Goal: Communication & Community: Answer question/provide support

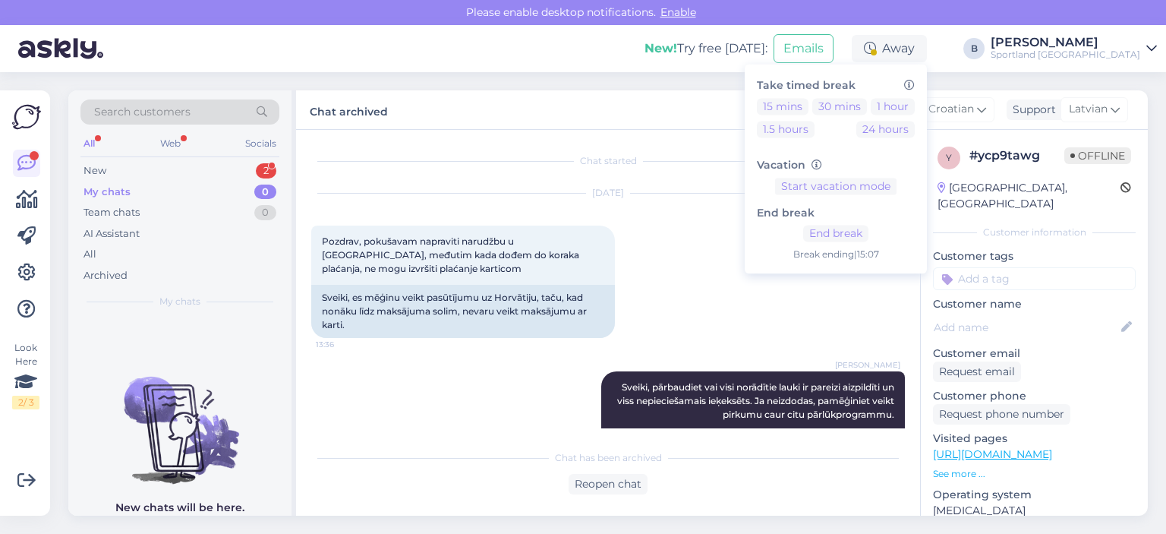
scroll to position [3779, 0]
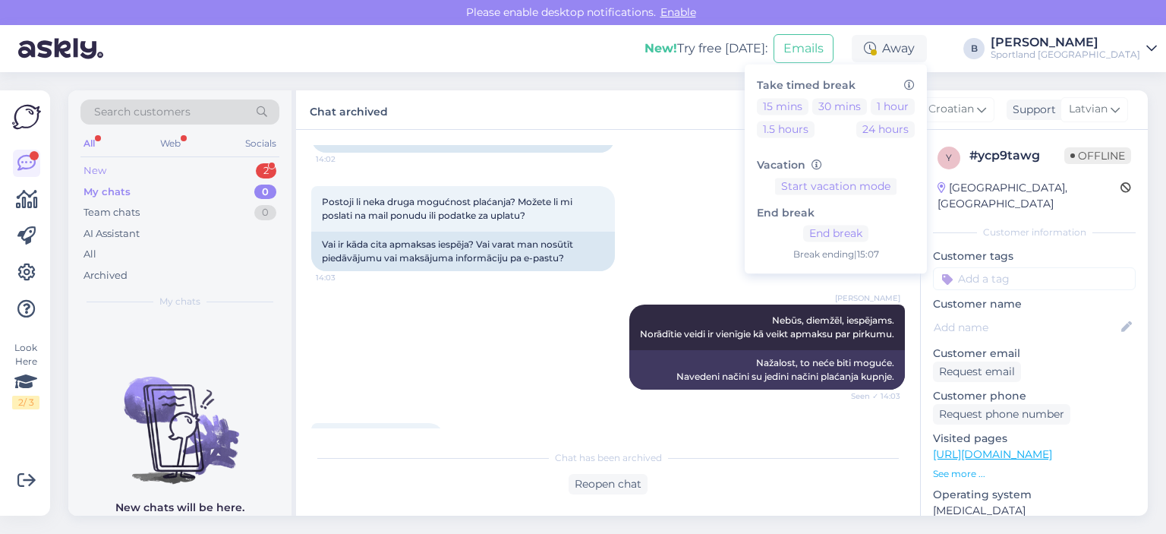
click at [137, 173] on div "New 2" at bounding box center [179, 170] width 199 height 21
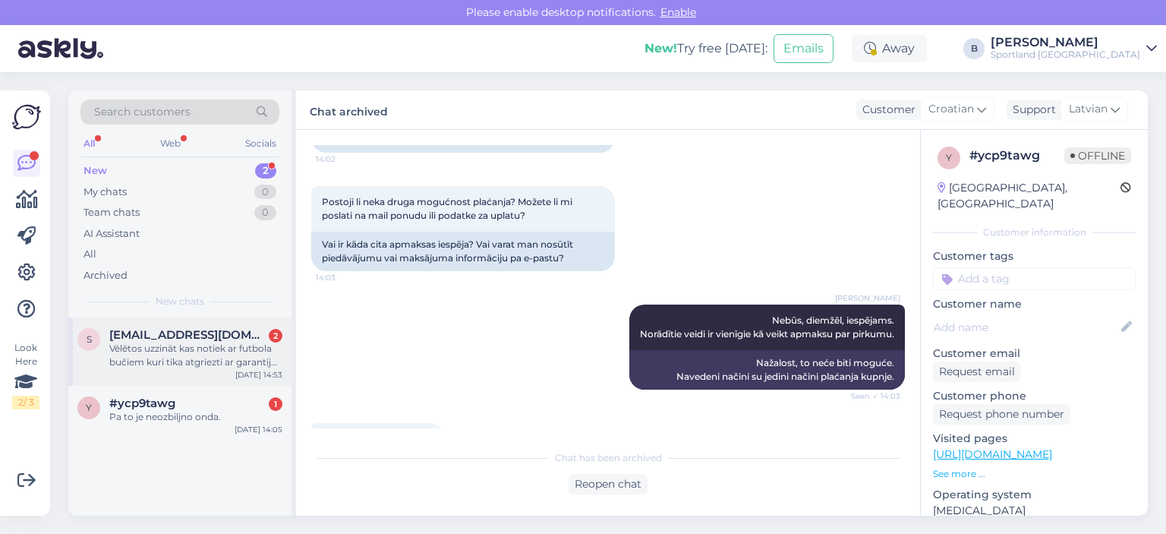
click at [191, 361] on div "Vēlētos uzzināt kas notiek ar futbola bučiem kuri tika atgriezti ar garantiju, …" at bounding box center [195, 355] width 173 height 27
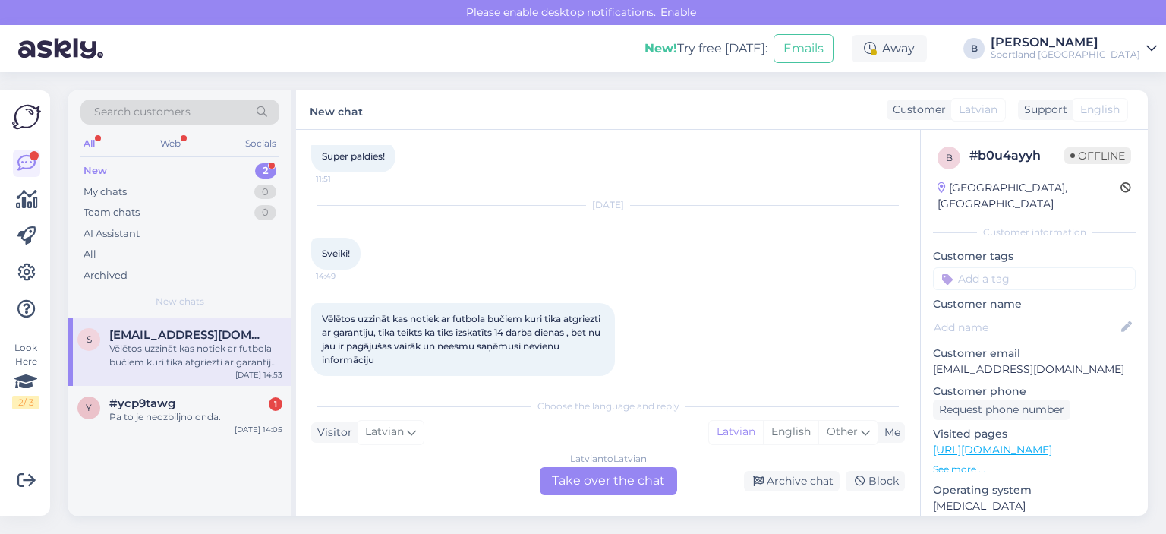
scroll to position [495, 0]
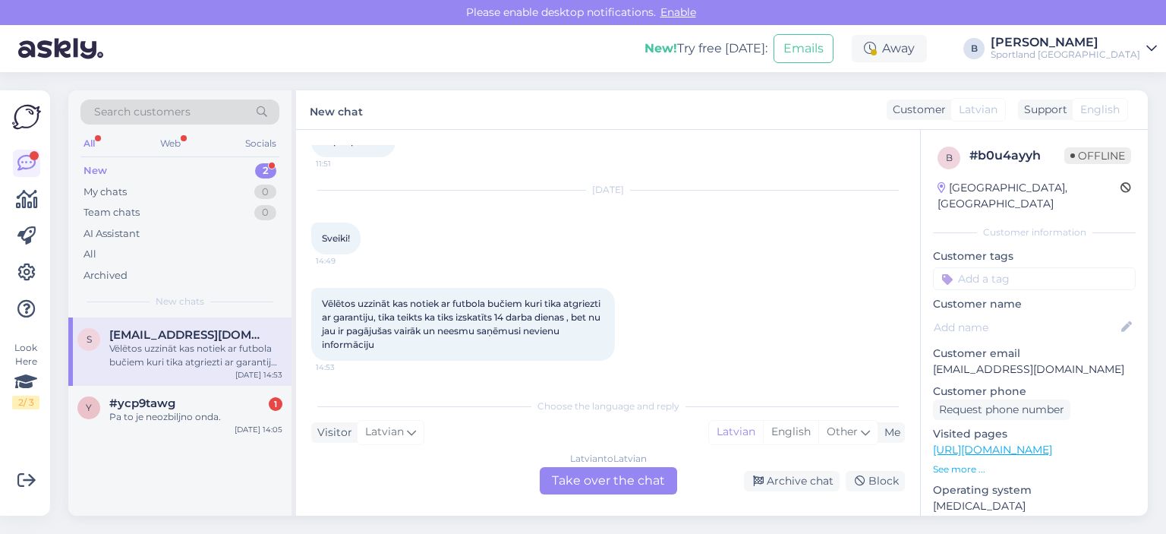
click at [648, 473] on div "Latvian to Latvian Take over the chat" at bounding box center [608, 480] width 137 height 27
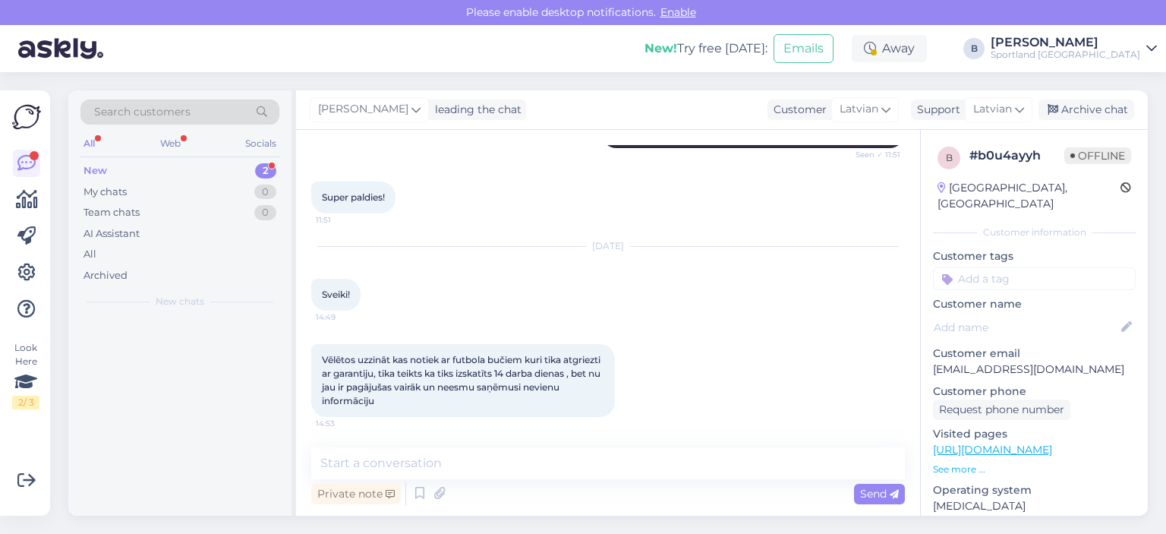
scroll to position [439, 0]
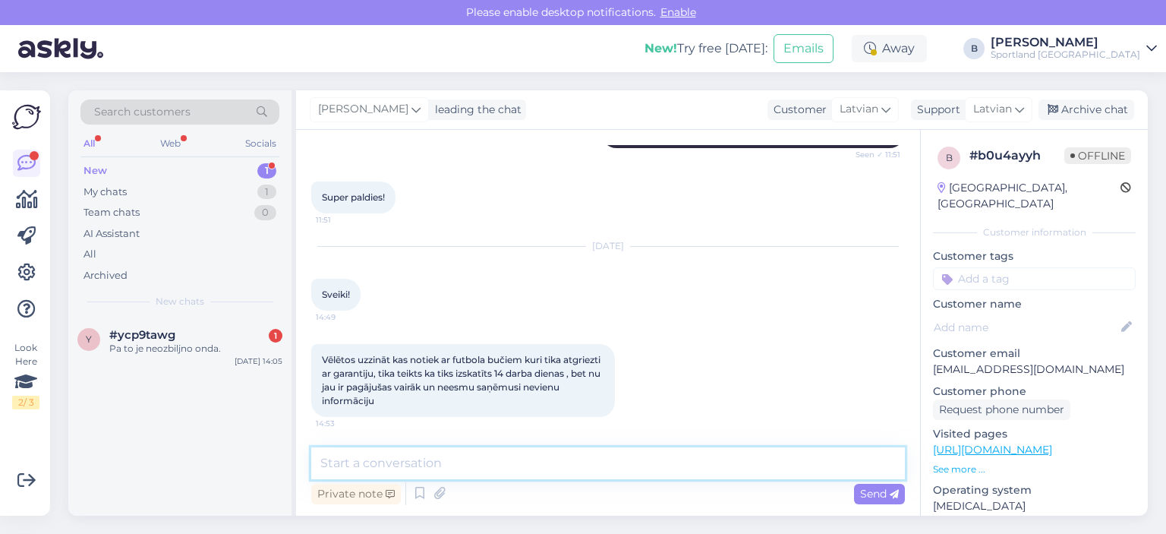
click at [648, 473] on textarea at bounding box center [608, 463] width 594 height 32
type textarea "Sveiki, kāds ir pasūtījuma numurs?"
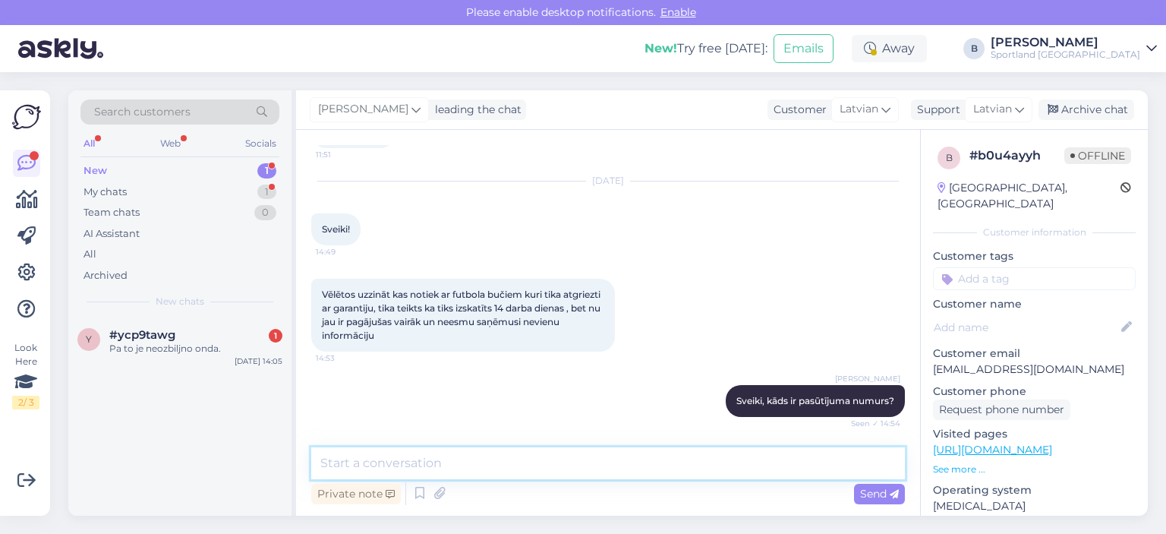
scroll to position [569, 0]
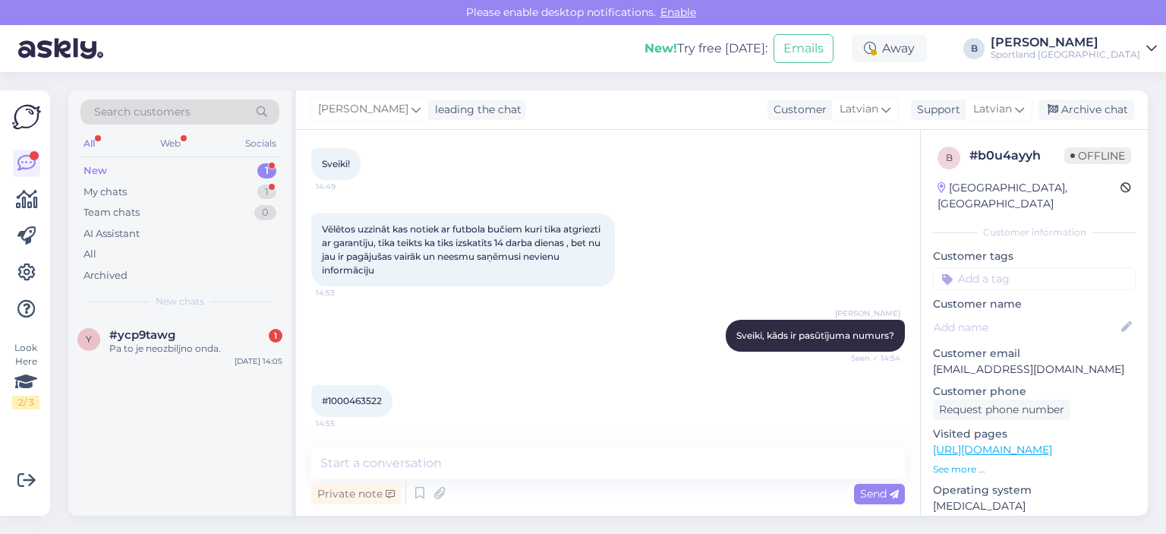
click at [340, 396] on span "#1000463522" at bounding box center [352, 400] width 60 height 11
copy div "1000463522 14:55"
click at [434, 468] on textarea at bounding box center [608, 463] width 594 height 32
type textarea "V"
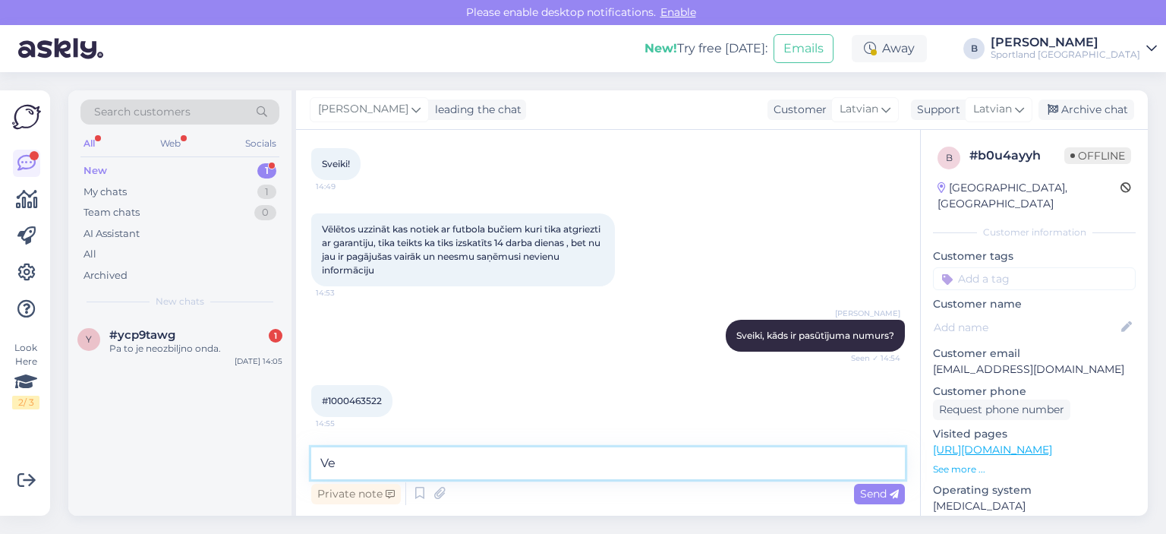
type textarea "V"
type textarea "Jums tiks veikta naudas atmaksa, šīs dienas laikā!"
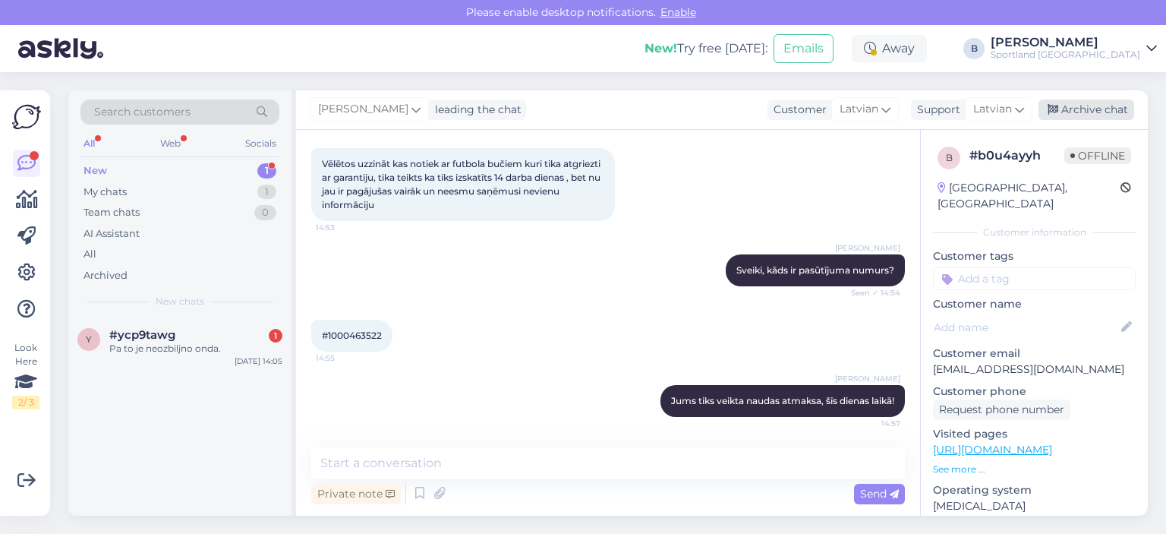
click at [1068, 99] on div "Archive chat" at bounding box center [1087, 109] width 96 height 20
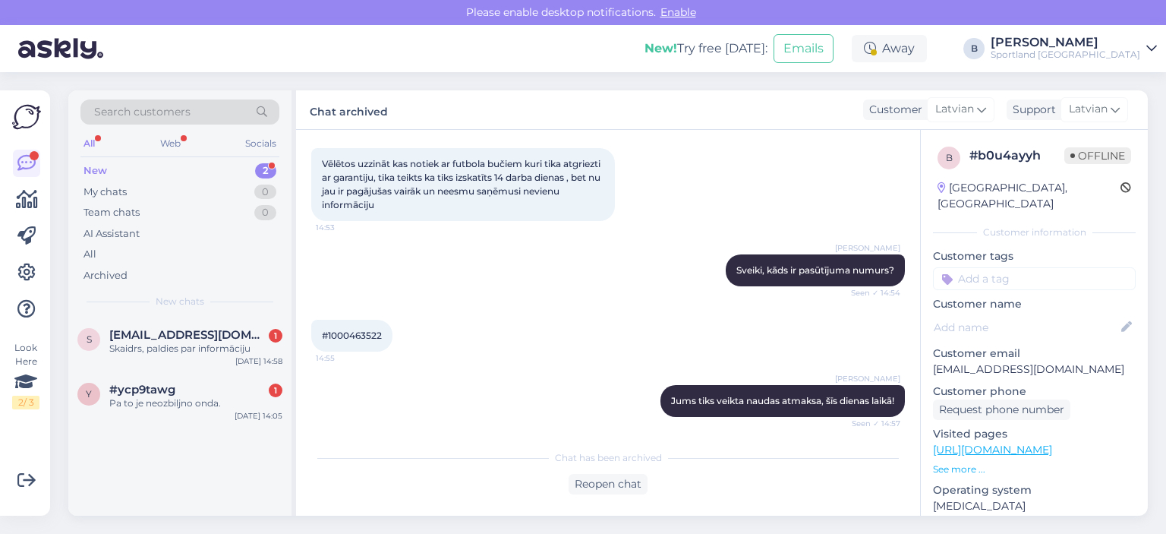
scroll to position [705, 0]
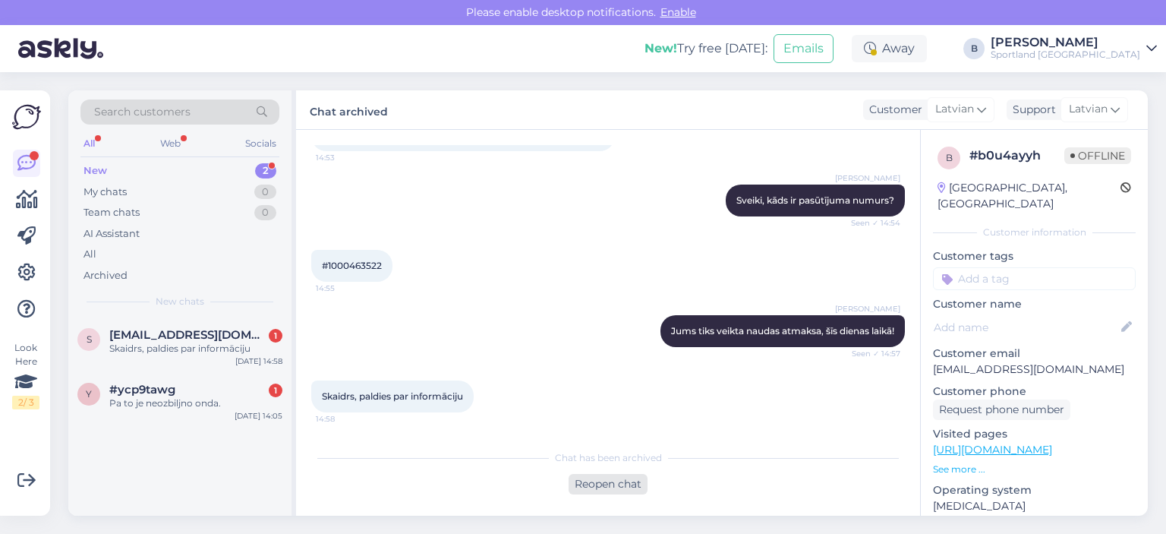
click at [596, 478] on div "Reopen chat" at bounding box center [608, 484] width 79 height 20
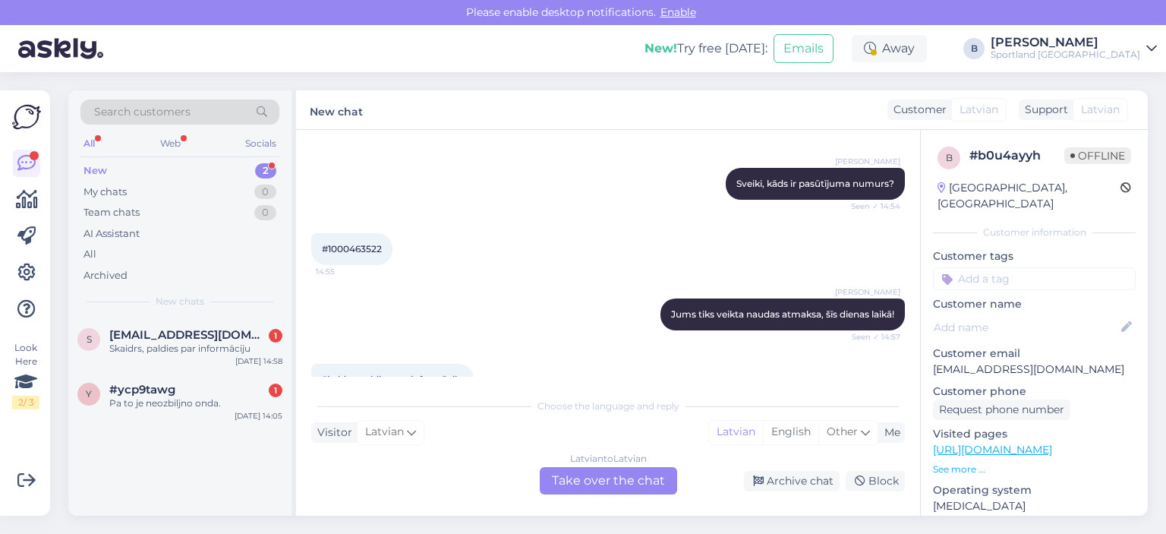
click at [596, 478] on div "Latvian to Latvian Take over the chat" at bounding box center [608, 480] width 137 height 27
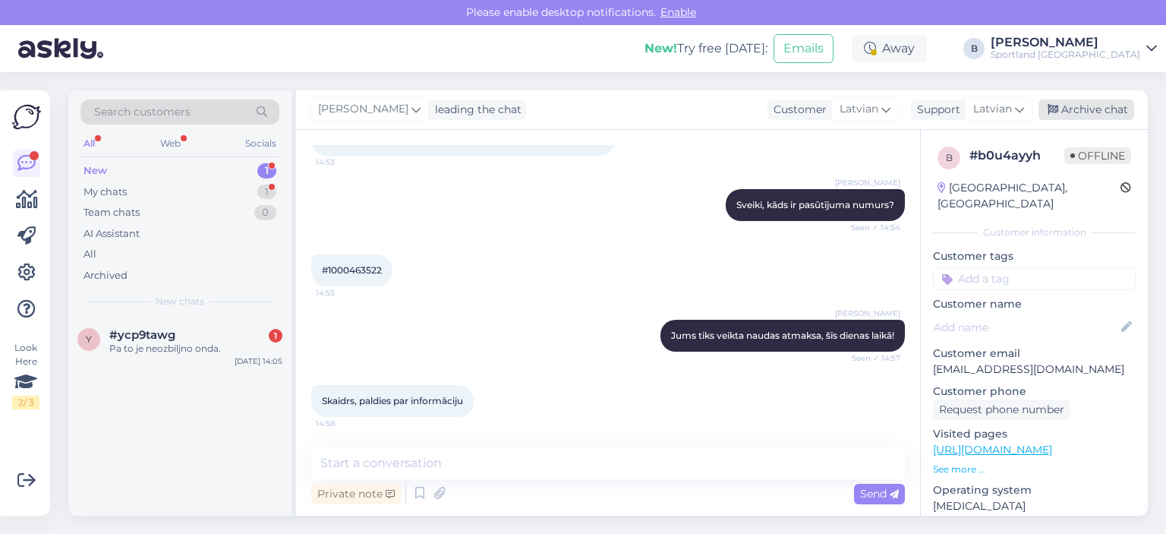
click at [1066, 106] on div "Archive chat" at bounding box center [1087, 109] width 96 height 20
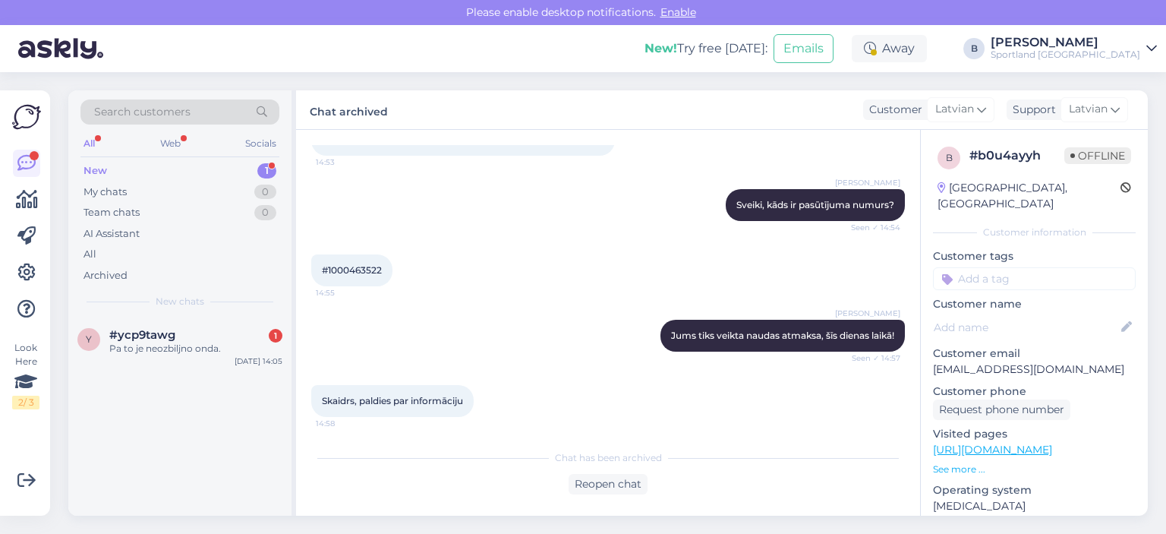
scroll to position [705, 0]
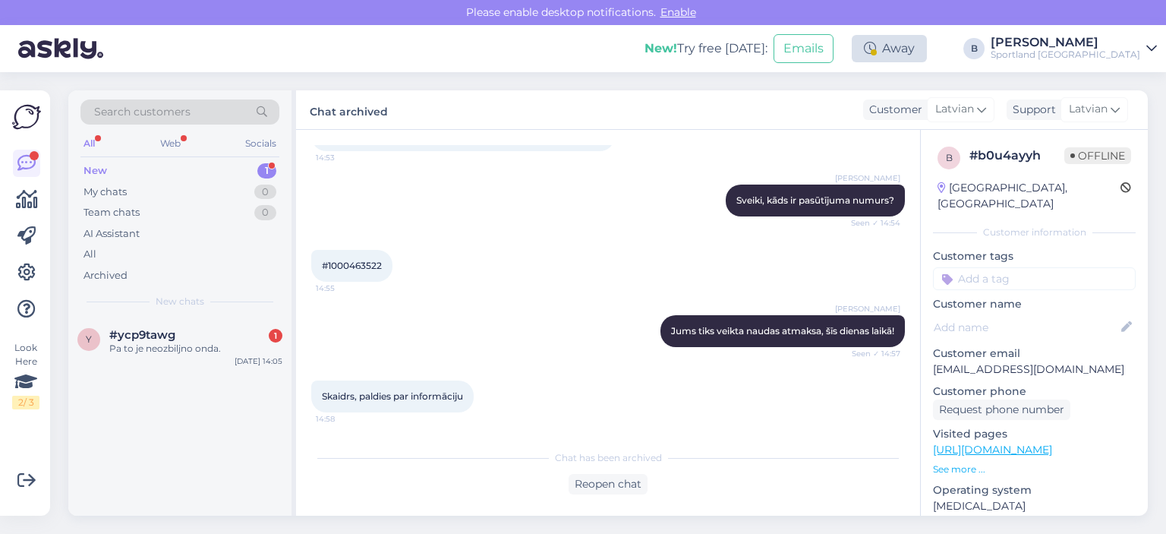
click at [927, 51] on div "Away" at bounding box center [889, 48] width 75 height 27
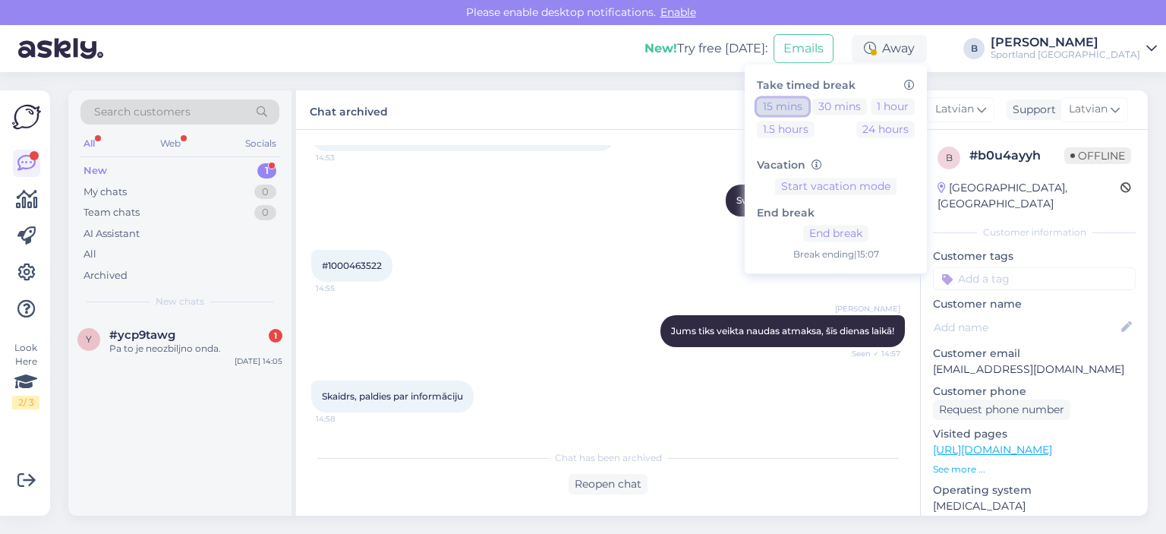
click at [809, 107] on button "15 mins" at bounding box center [783, 106] width 52 height 17
